Goal: Task Accomplishment & Management: Manage account settings

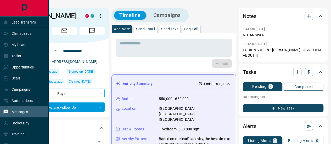
click at [20, 113] on p "Messages" at bounding box center [20, 112] width 16 height 4
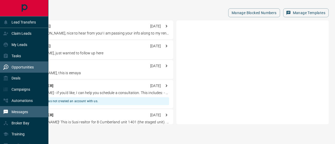
click at [16, 66] on p "Opportunities" at bounding box center [23, 67] width 22 height 4
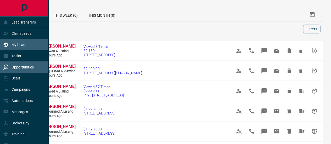
click at [17, 45] on p "My Leads" at bounding box center [20, 45] width 16 height 4
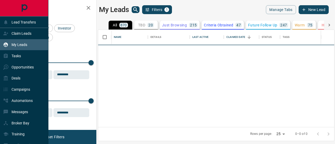
scroll to position [94, 232]
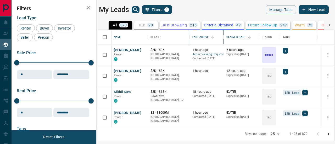
click at [197, 36] on div "Last Active" at bounding box center [200, 37] width 16 height 15
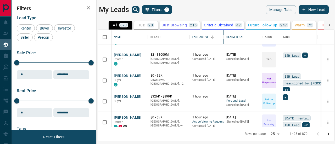
scroll to position [157, 0]
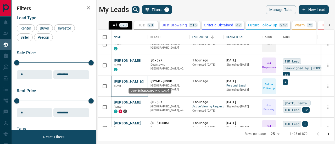
click at [142, 80] on icon "Open in New Tab" at bounding box center [142, 81] width 4 height 4
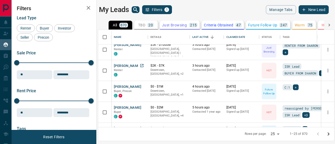
scroll to position [367, 0]
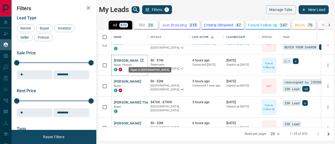
click at [141, 59] on icon "Open in New Tab" at bounding box center [142, 60] width 4 height 4
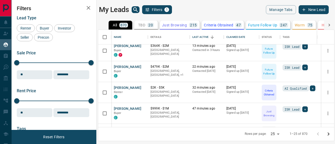
scroll to position [0, 0]
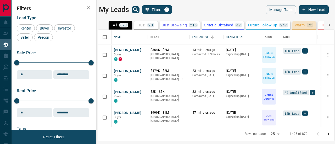
click at [303, 25] on p "Warm" at bounding box center [300, 25] width 10 height 4
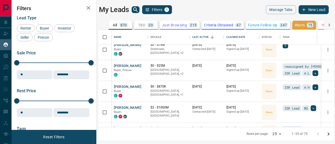
scroll to position [367, 0]
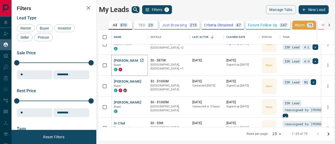
click at [128, 60] on button "[PERSON_NAME]" at bounding box center [127, 60] width 27 height 5
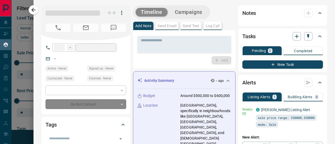
type input "**"
type input "**********"
type input "*"
type input "*******"
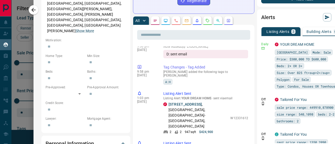
scroll to position [236, 0]
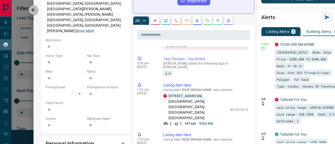
click at [30, 11] on icon "button" at bounding box center [33, 10] width 6 height 6
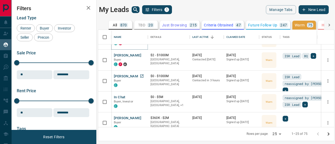
scroll to position [419, 0]
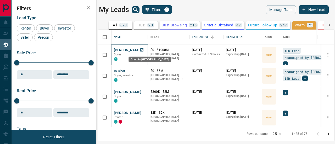
click at [141, 49] on icon "Open in New Tab" at bounding box center [142, 50] width 4 height 4
